Goal: Transaction & Acquisition: Book appointment/travel/reservation

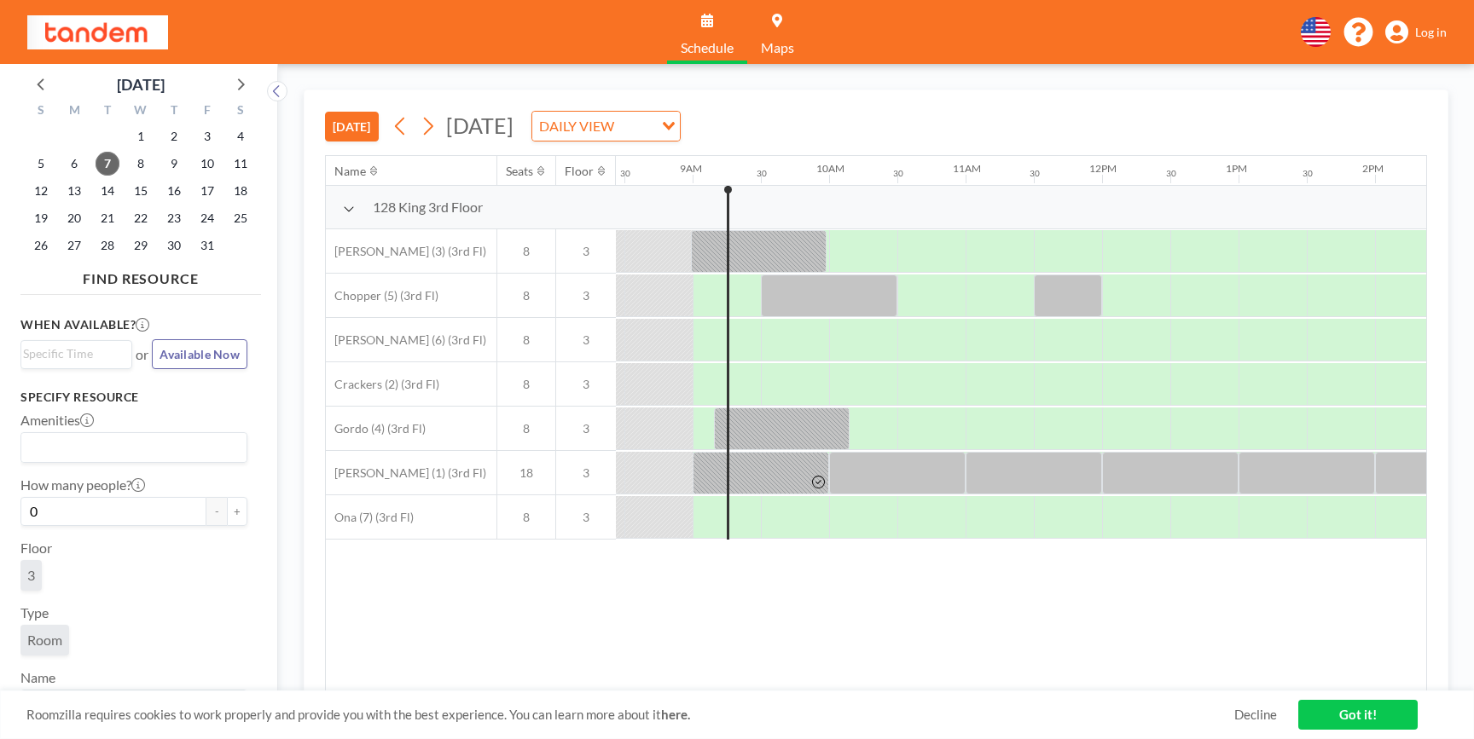
scroll to position [0, 1160]
click at [754, 194] on div "128 King 3rd Floor" at bounding box center [948, 207] width 3565 height 43
click at [757, 176] on div "30" at bounding box center [753, 173] width 10 height 11
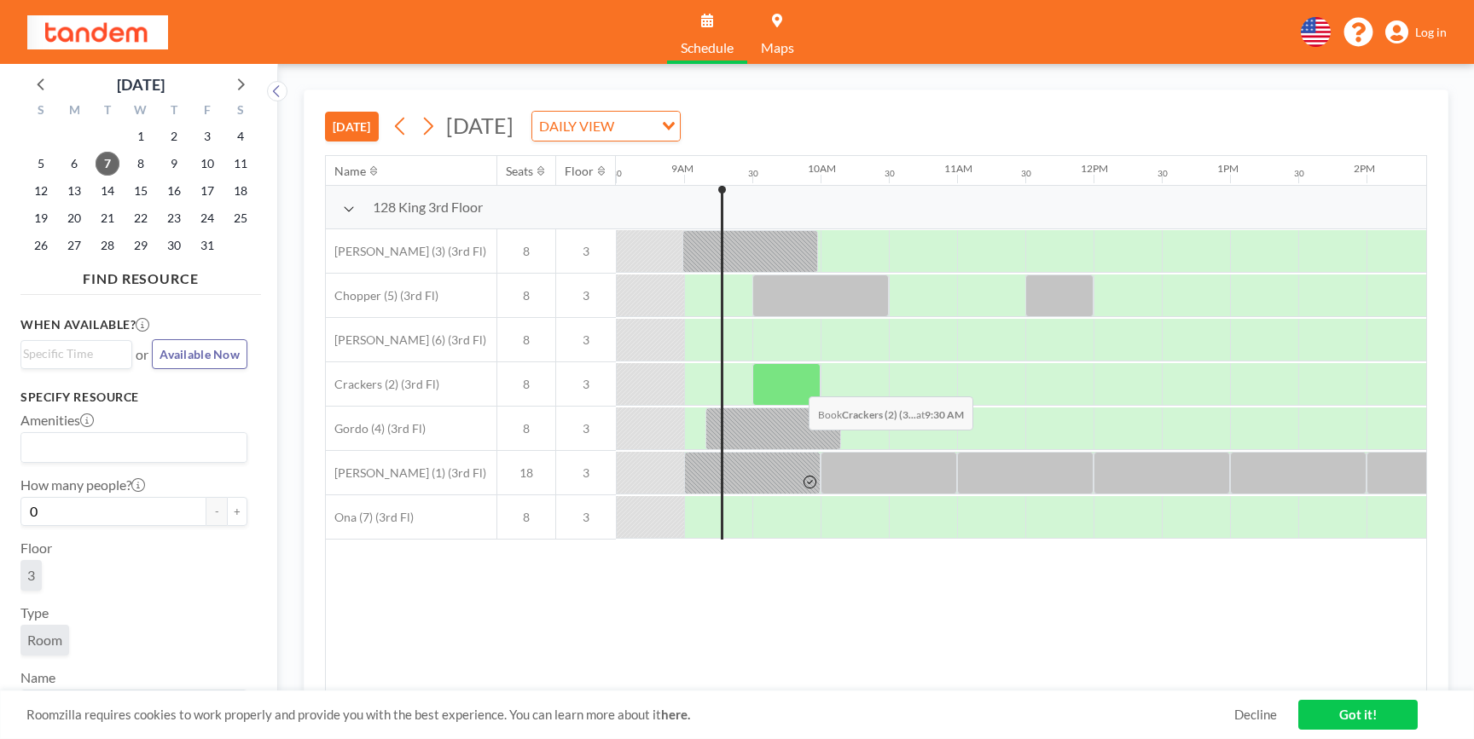
click at [795, 384] on div at bounding box center [786, 384] width 68 height 43
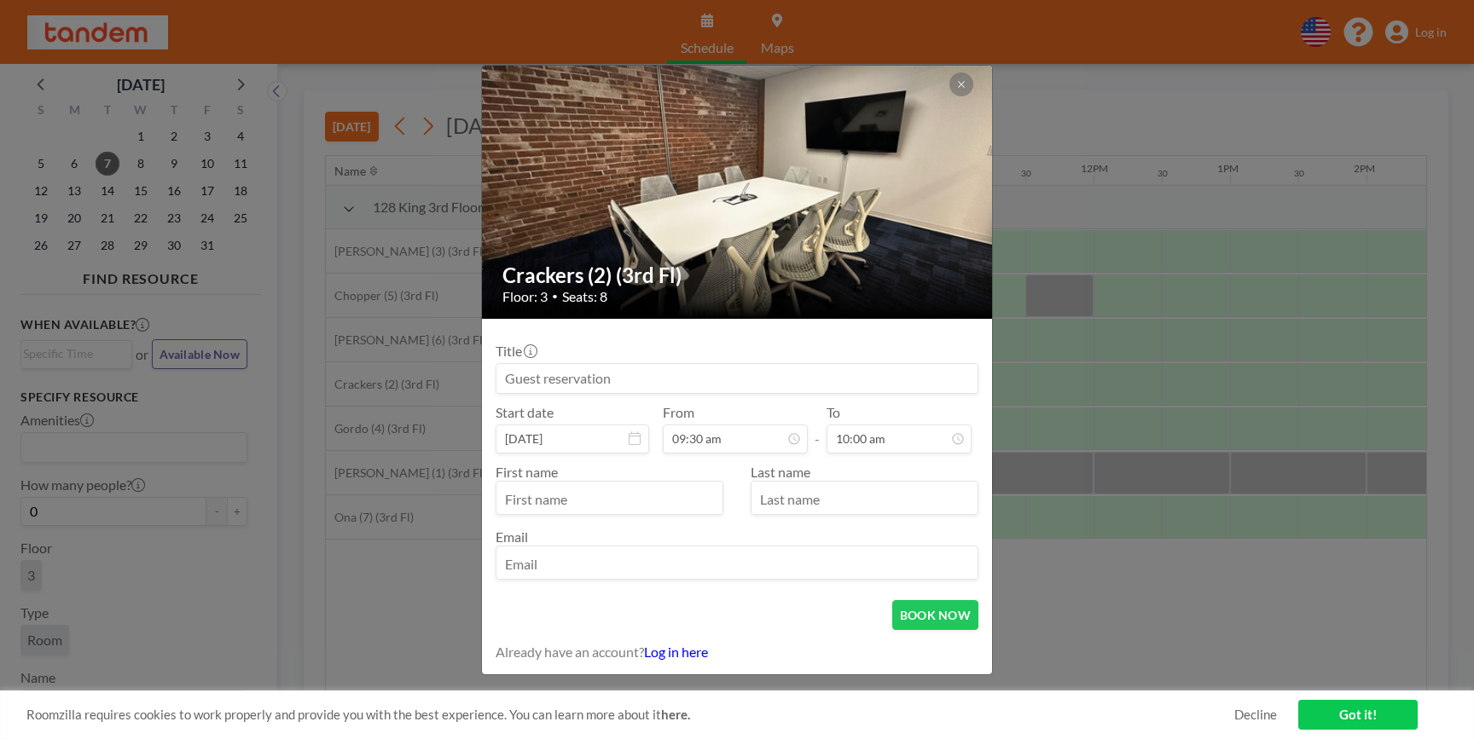
click at [698, 380] on input at bounding box center [736, 378] width 481 height 29
type input "Interview"
click at [637, 492] on input "text" at bounding box center [609, 499] width 226 height 29
click at [618, 570] on input "email" at bounding box center [736, 564] width 481 height 29
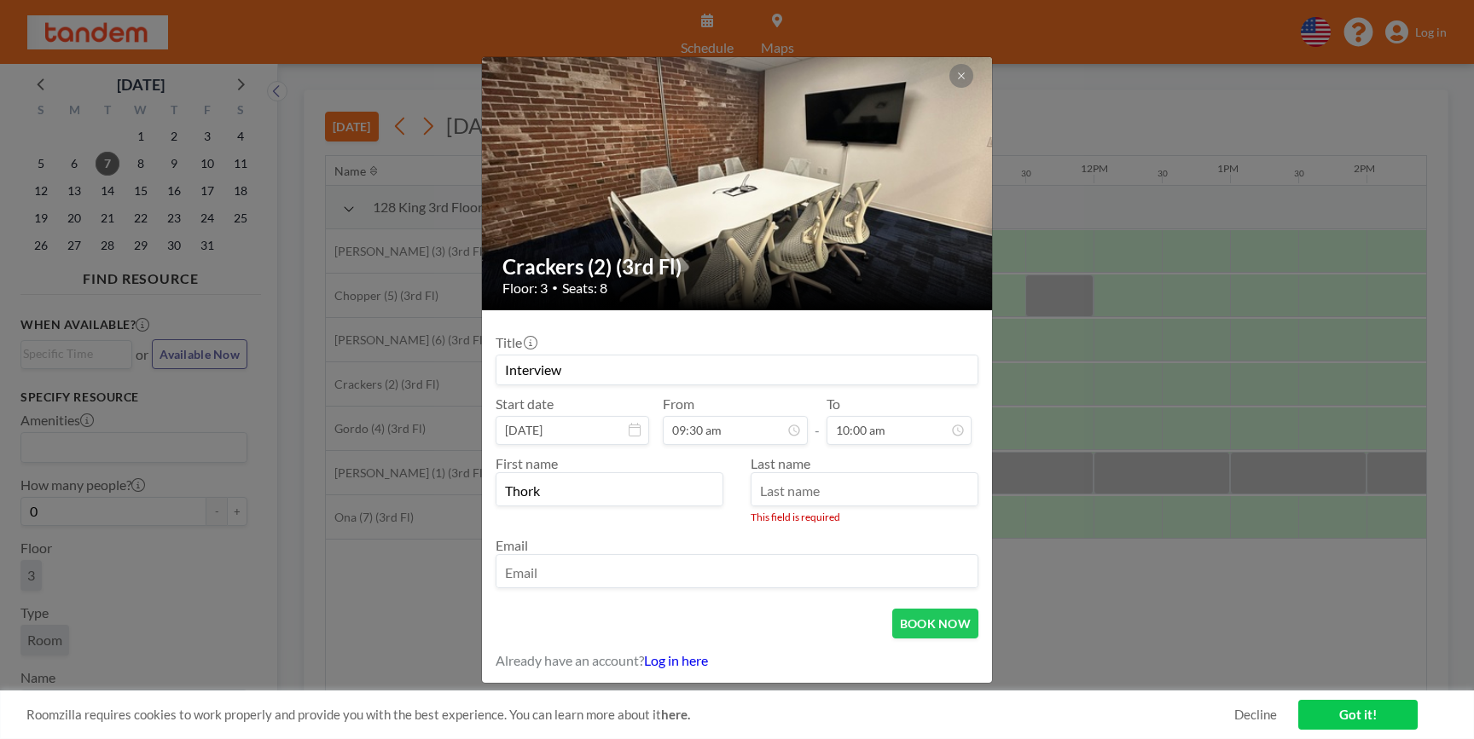
click at [594, 491] on input "Thork" at bounding box center [609, 491] width 226 height 29
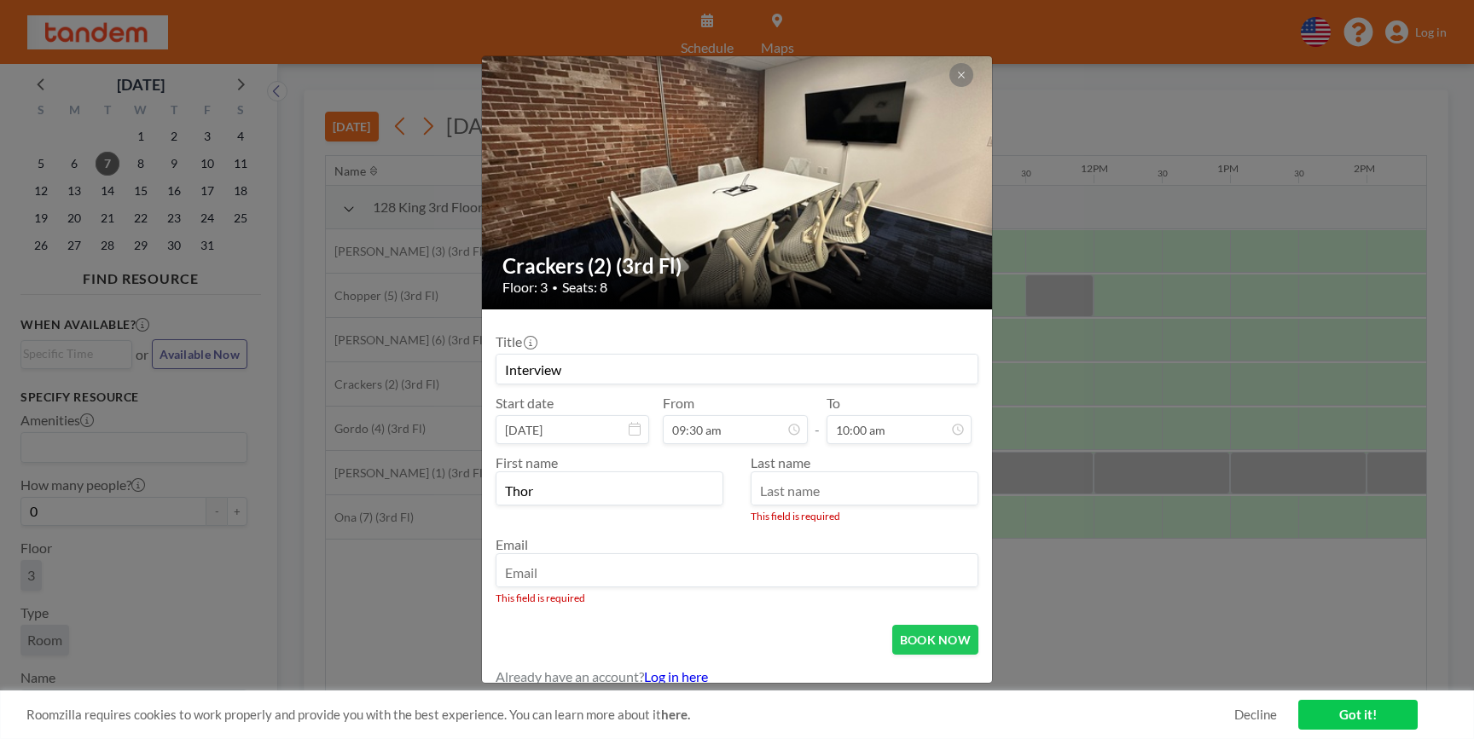
type input "Thor"
type input "K"
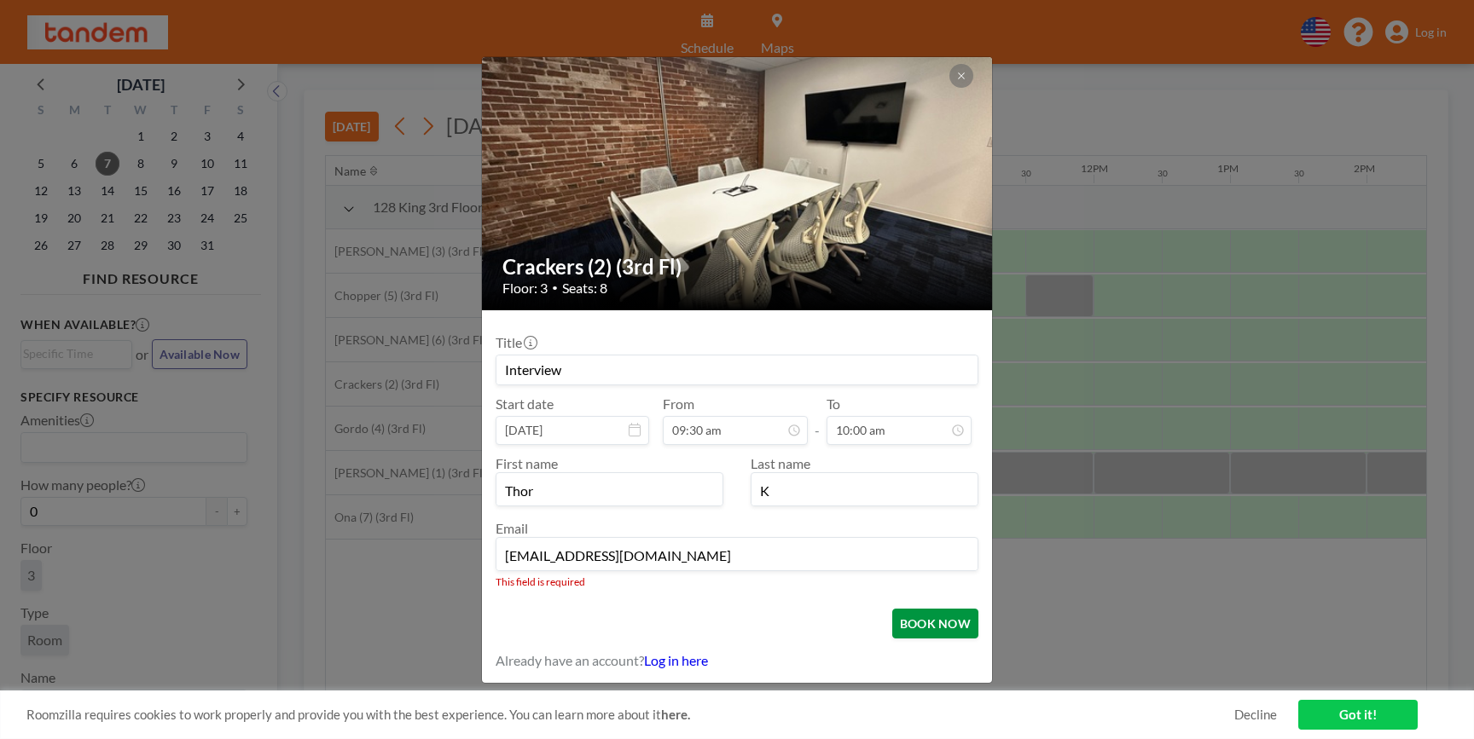
type input "[EMAIL_ADDRESS][DOMAIN_NAME]"
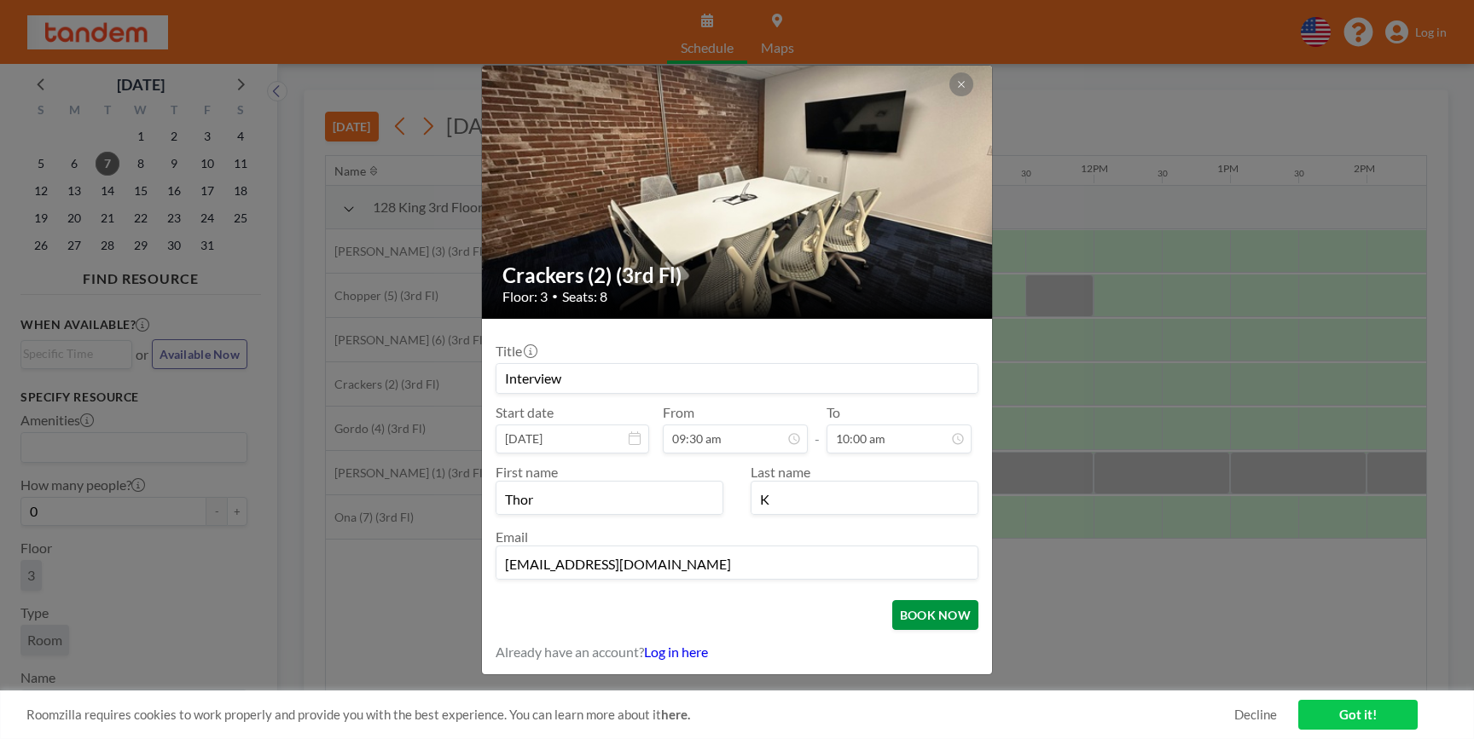
click at [965, 617] on button "BOOK NOW" at bounding box center [935, 615] width 86 height 30
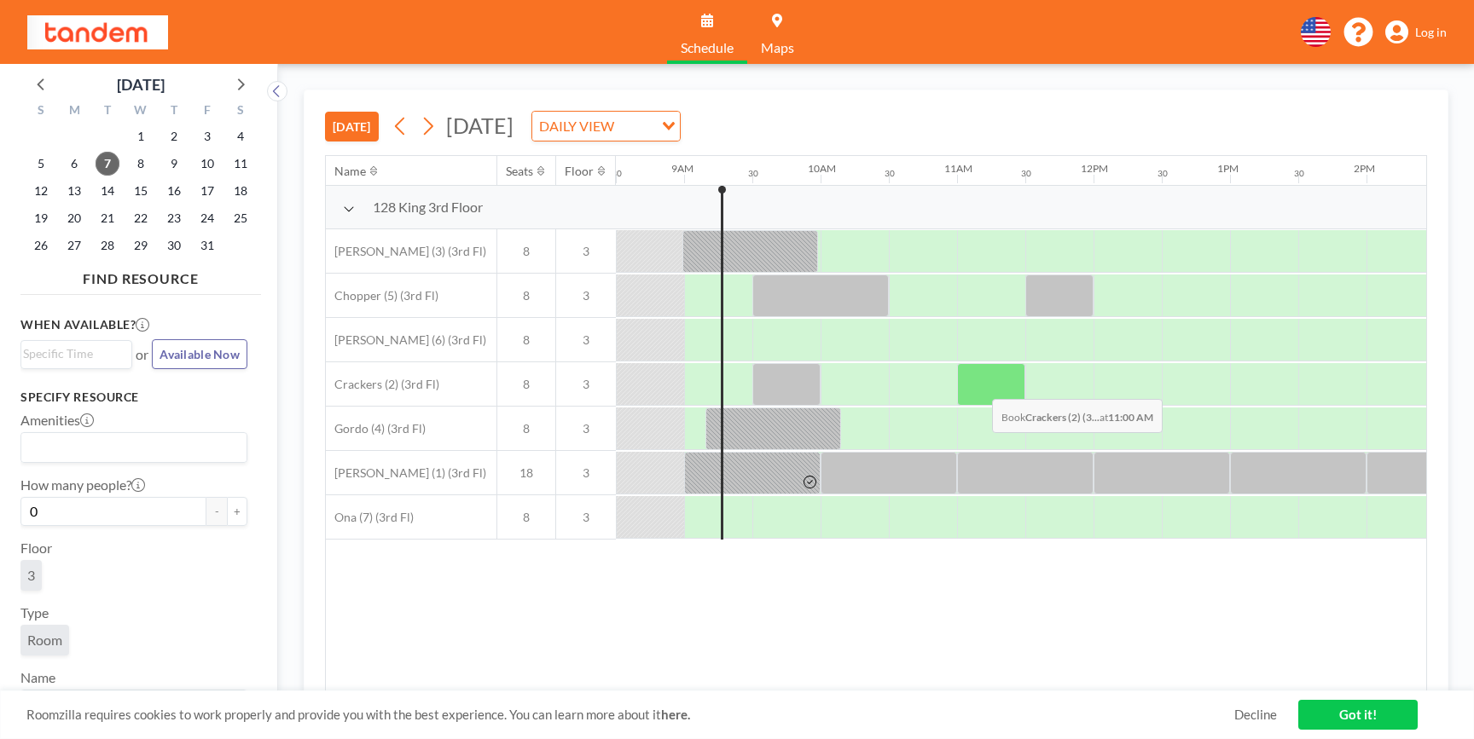
click at [978, 386] on div at bounding box center [991, 384] width 68 height 43
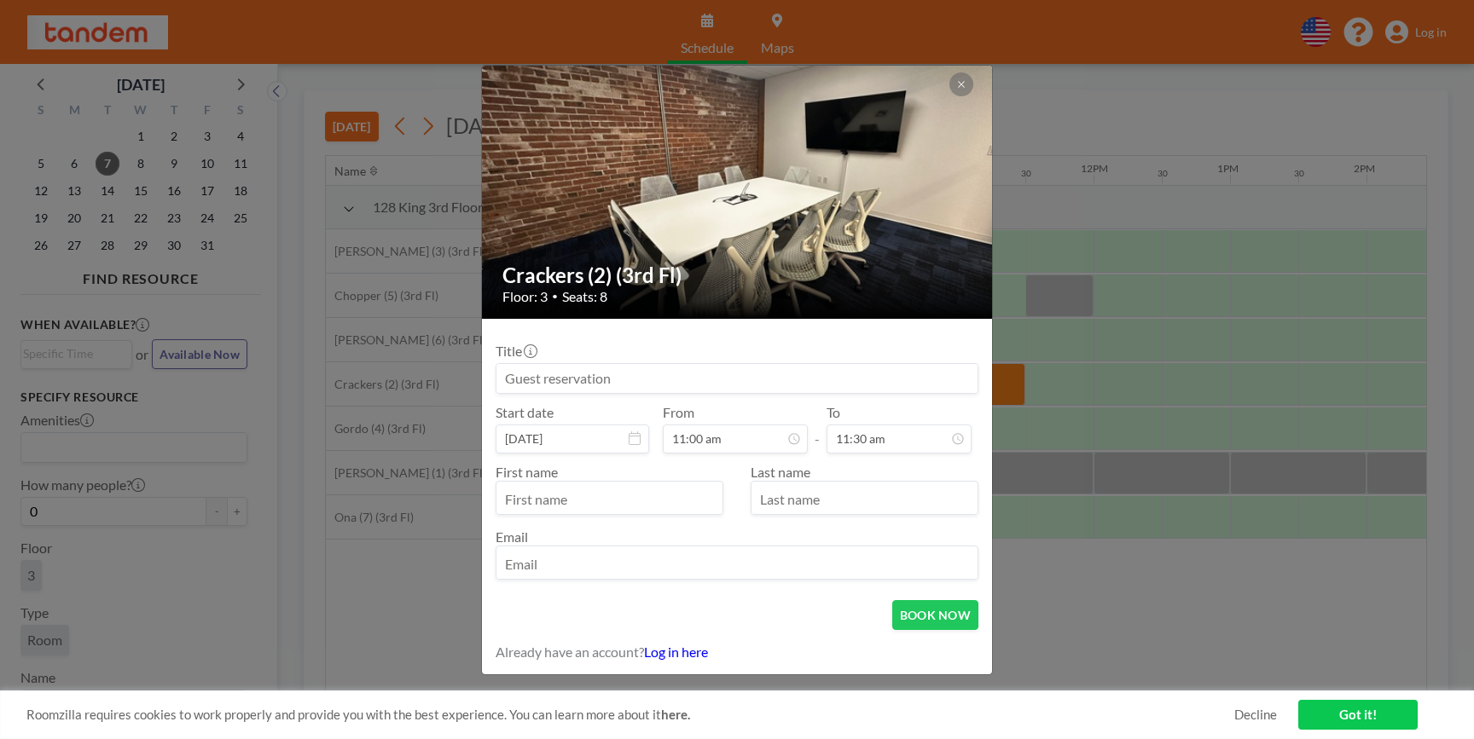
click at [817, 378] on input at bounding box center [736, 378] width 481 height 29
type input "Woz"
click at [677, 489] on input "text" at bounding box center [609, 499] width 226 height 29
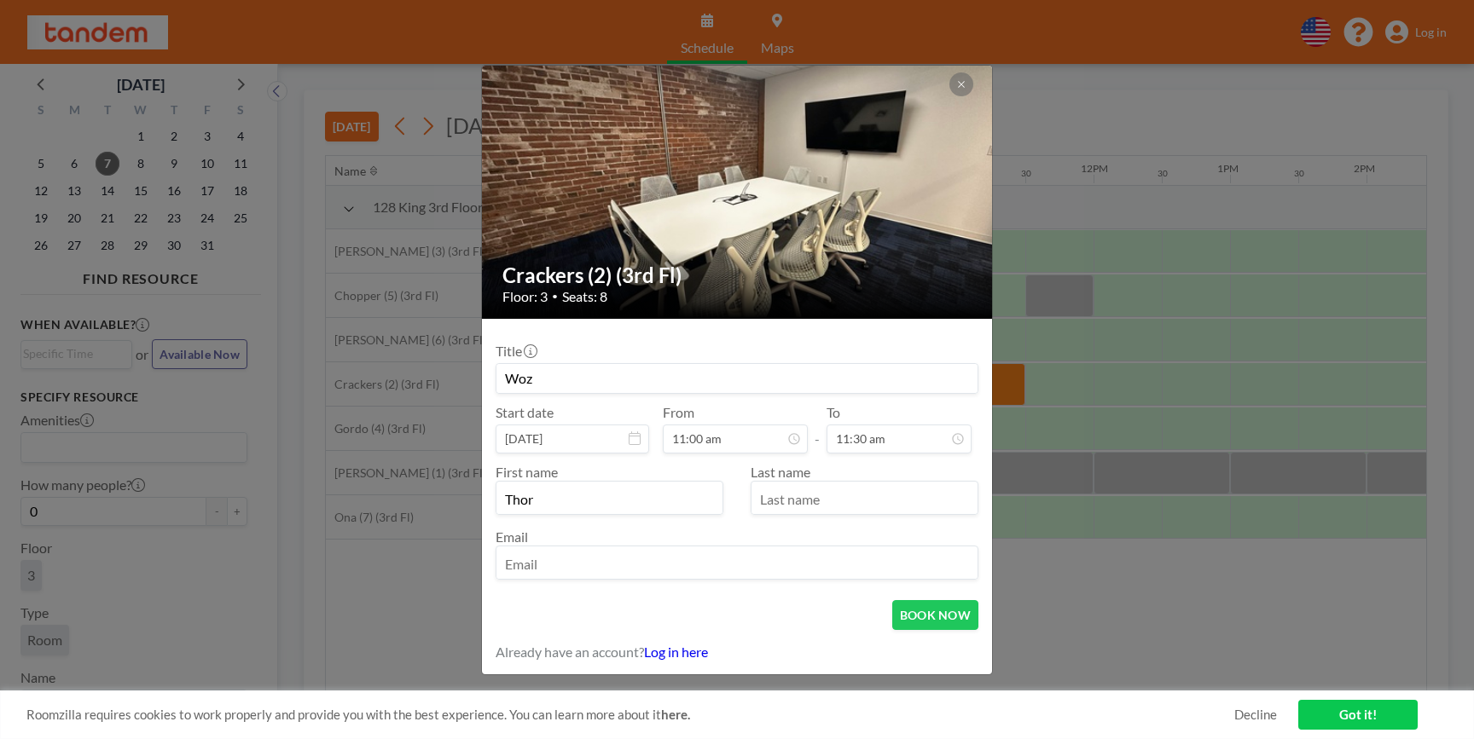
type input "Thor"
type input "K"
type input "[EMAIL_ADDRESS][DOMAIN_NAME]"
click at [948, 618] on button "BOOK NOW" at bounding box center [935, 615] width 86 height 30
